Goal: Task Accomplishment & Management: Use online tool/utility

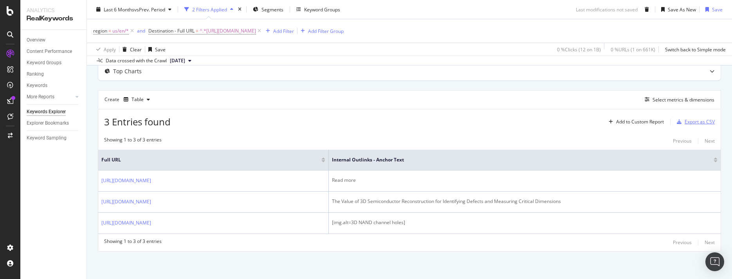
scroll to position [88, 0]
click at [263, 30] on icon at bounding box center [259, 31] width 7 height 8
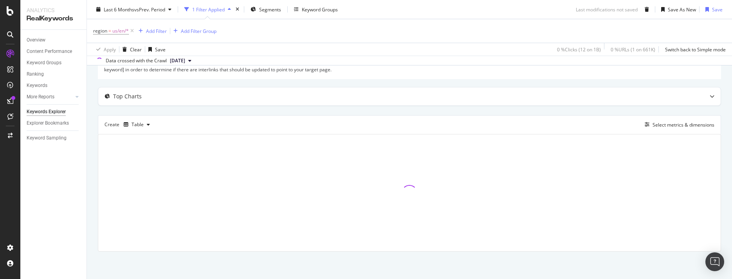
scroll to position [61, 0]
click at [194, 28] on div "Add Filter Group" at bounding box center [199, 30] width 36 height 7
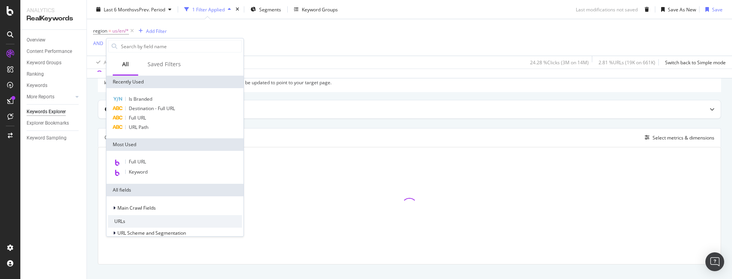
click at [329, 45] on div "region = us/en/* Add Filter AND Add Filter Apply Clear Save 24.28 % Clicks ( 3M…" at bounding box center [409, 43] width 632 height 49
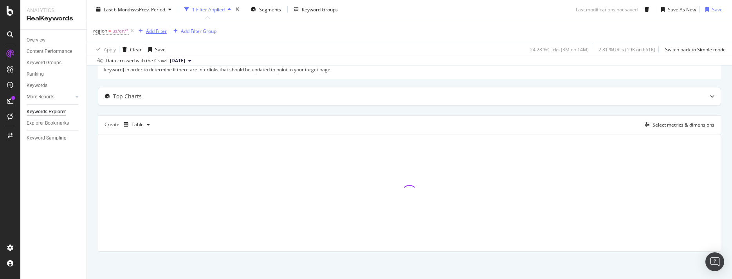
click at [155, 31] on div "Add Filter" at bounding box center [156, 30] width 21 height 7
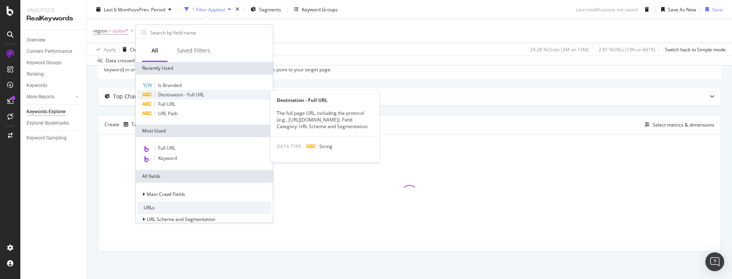
click at [168, 94] on span "Destination - Full URL" at bounding box center [181, 94] width 46 height 7
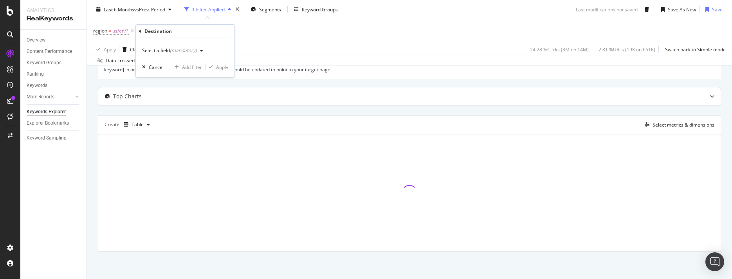
click at [200, 51] on icon "button" at bounding box center [201, 50] width 3 height 5
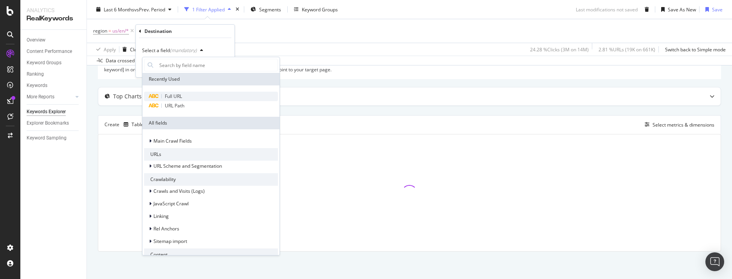
click at [176, 98] on span "Full URL" at bounding box center [173, 96] width 17 height 7
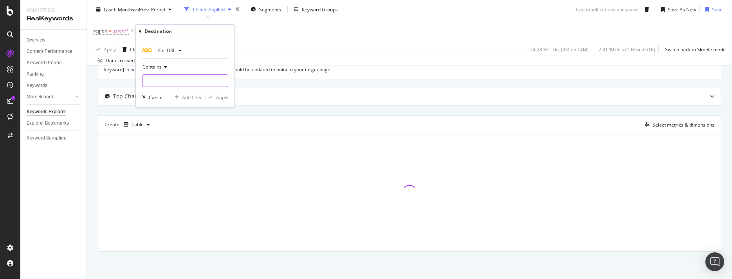
click at [185, 80] on input "text" at bounding box center [184, 80] width 85 height 13
paste input "[URL][DOMAIN_NAME][MEDICAL_DATA]"
type input "[URL][DOMAIN_NAME][MEDICAL_DATA]"
click at [222, 95] on div "Apply" at bounding box center [222, 97] width 12 height 7
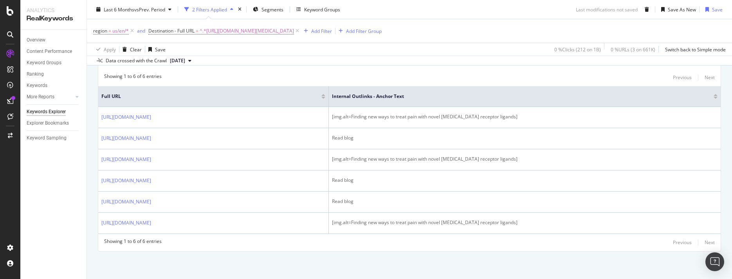
scroll to position [40, 0]
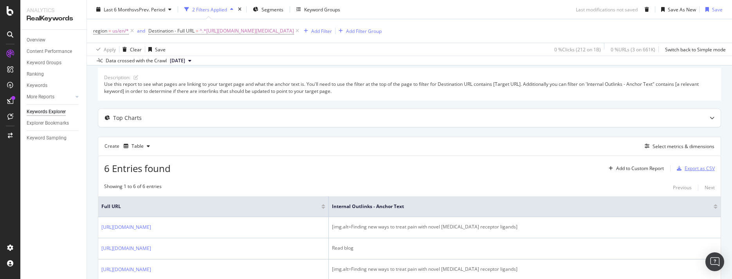
click at [695, 169] on div "Export as CSV" at bounding box center [699, 168] width 30 height 7
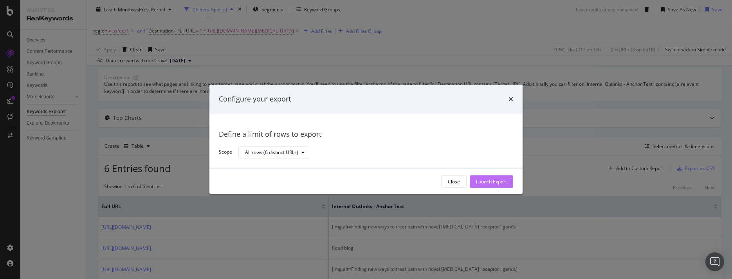
click at [482, 180] on div "Launch Export" at bounding box center [491, 181] width 31 height 7
